Goal: Information Seeking & Learning: Check status

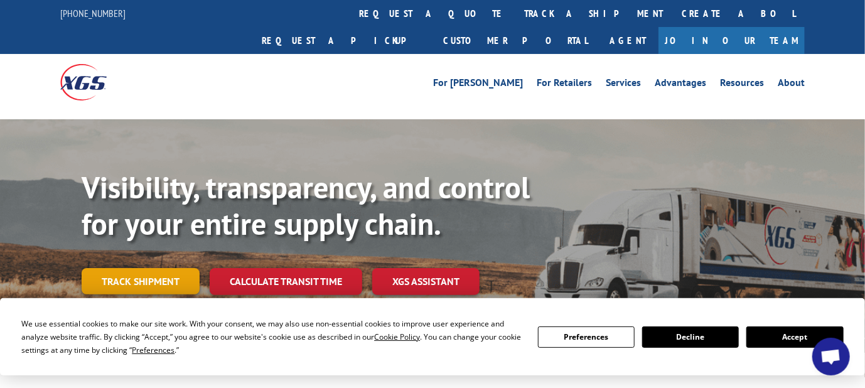
click at [174, 268] on link "Track shipment" at bounding box center [141, 281] width 118 height 26
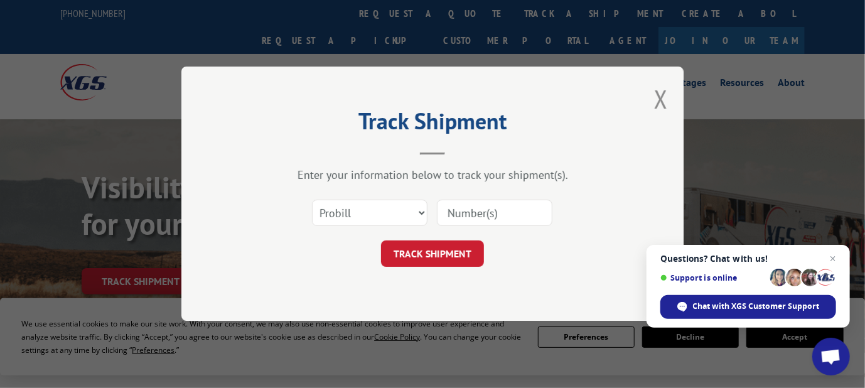
click at [464, 221] on input at bounding box center [494, 213] width 115 height 26
paste input "17636439"
type input "17636439"
click at [442, 246] on button "TRACK SHIPMENT" at bounding box center [432, 254] width 103 height 26
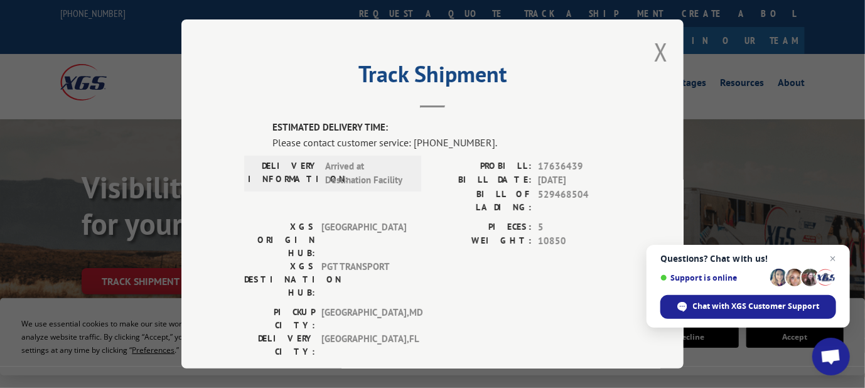
scroll to position [63, 0]
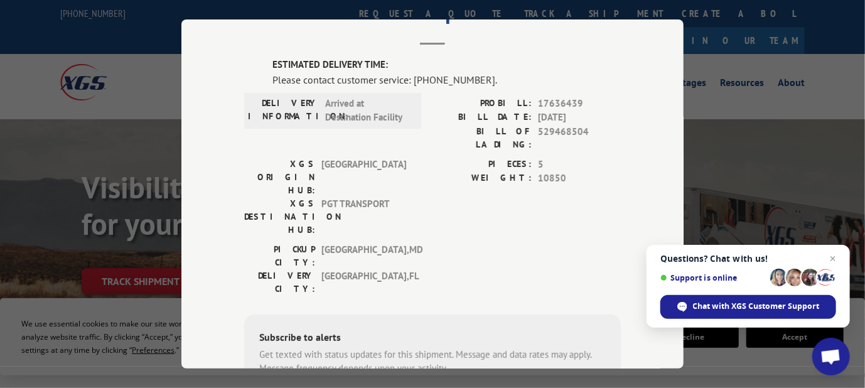
click at [739, 119] on div "Track Shipment ESTIMATED DELIVERY TIME: Please contact customer service: [PHONE…" at bounding box center [432, 194] width 865 height 388
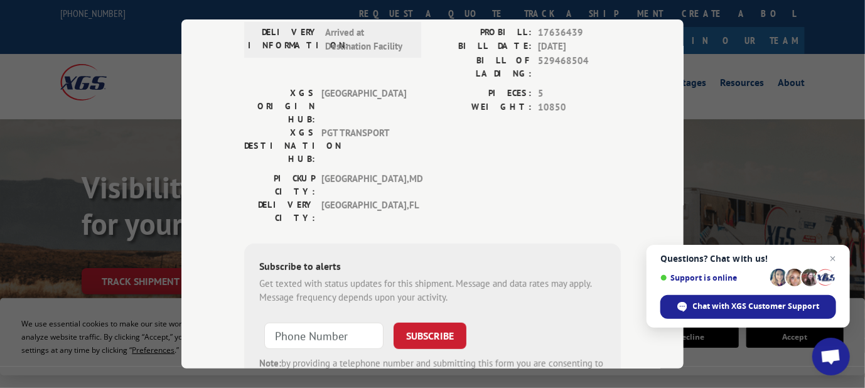
scroll to position [191, 0]
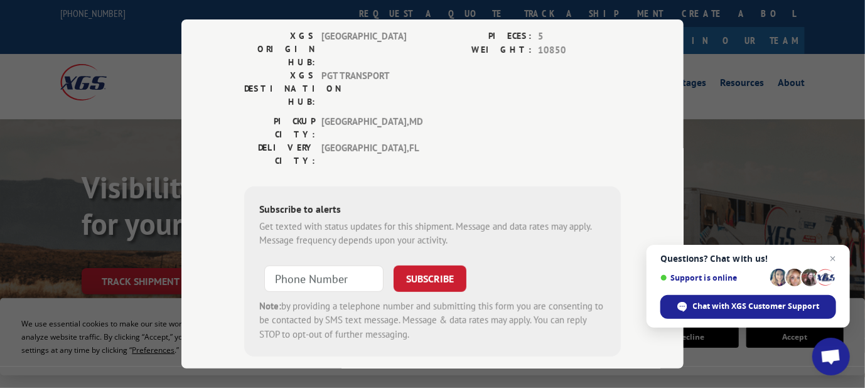
click at [718, 87] on div "Track Shipment ESTIMATED DELIVERY TIME: Please contact customer service: [PHONE…" at bounding box center [432, 194] width 865 height 388
click at [713, 106] on div "Track Shipment ESTIMATED DELIVERY TIME: Please contact customer service: [PHONE…" at bounding box center [432, 194] width 865 height 388
click at [830, 259] on span "Close chat" at bounding box center [833, 259] width 16 height 16
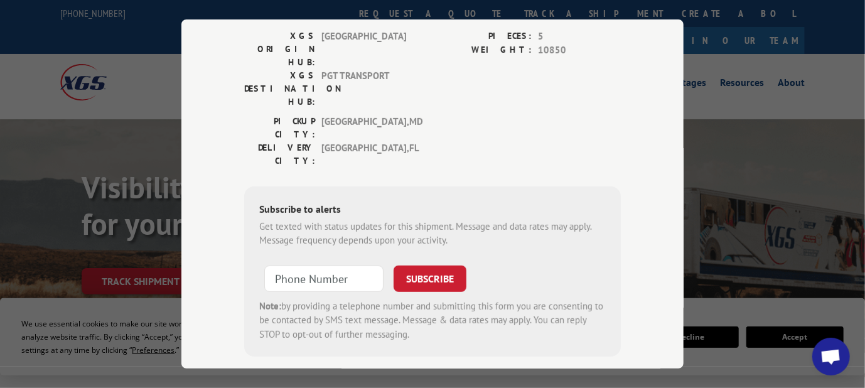
click at [213, 185] on div "Track Shipment ESTIMATED DELIVERY TIME: Please contact customer service: [PHONE…" at bounding box center [432, 193] width 502 height 349
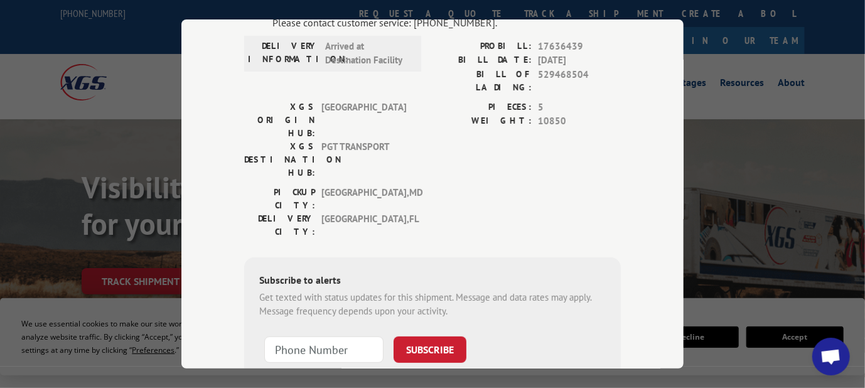
scroll to position [0, 0]
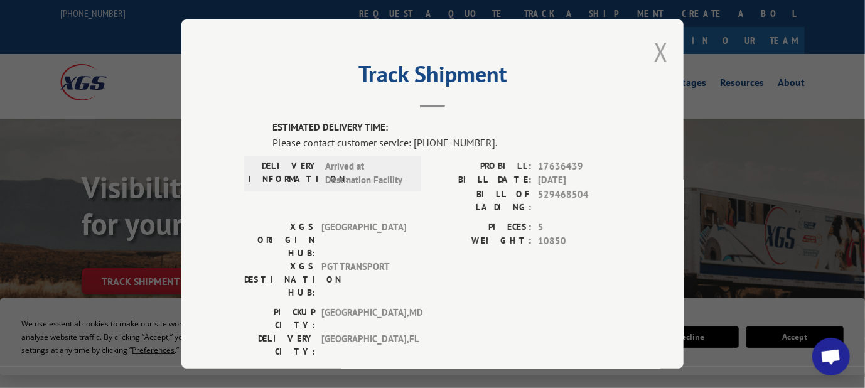
click at [662, 44] on button "Close modal" at bounding box center [661, 51] width 14 height 33
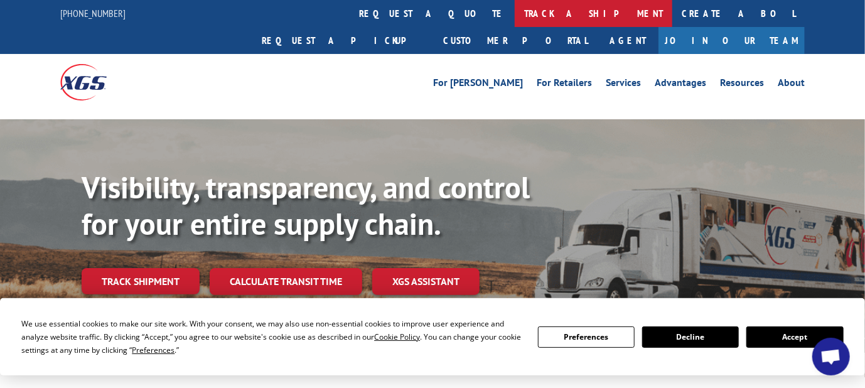
click at [515, 16] on link "track a shipment" at bounding box center [594, 13] width 158 height 27
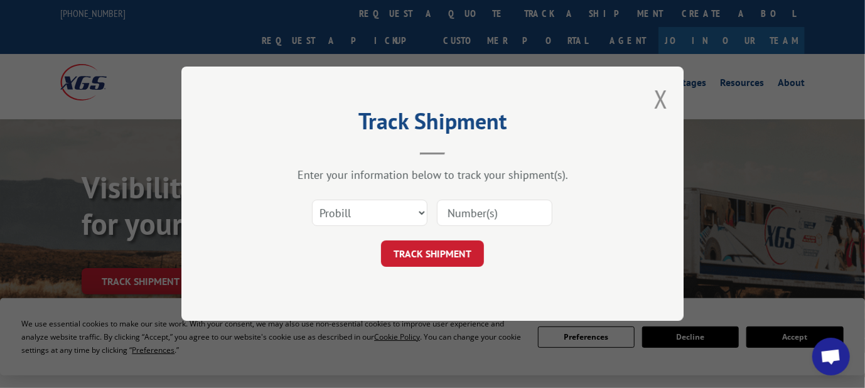
click at [479, 217] on input at bounding box center [494, 213] width 115 height 26
paste input "17636439"
type input "17636439"
click at [439, 247] on button "TRACK SHIPMENT" at bounding box center [432, 254] width 103 height 26
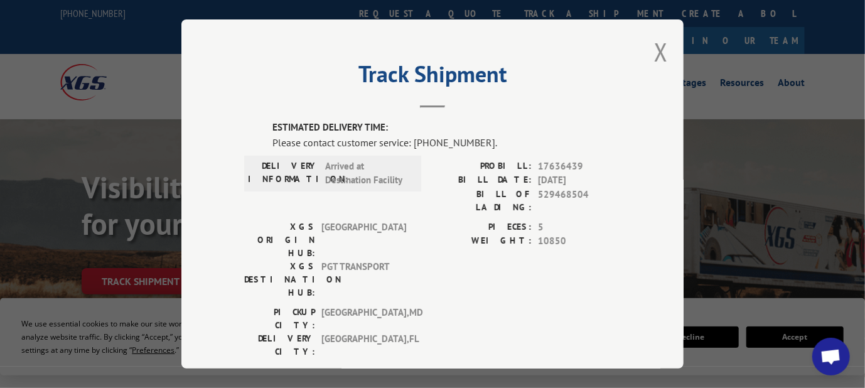
click at [658, 75] on div "Track Shipment ESTIMATED DELIVERY TIME: Please contact customer service: [PHONE…" at bounding box center [432, 193] width 502 height 349
click at [654, 53] on button "Close modal" at bounding box center [661, 51] width 14 height 33
